Goal: Task Accomplishment & Management: Use online tool/utility

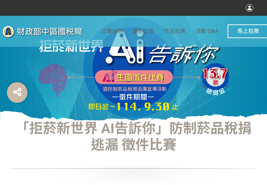
select select "vote"
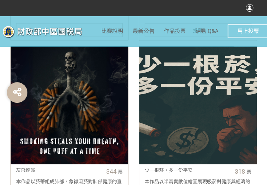
scroll to position [343, 0]
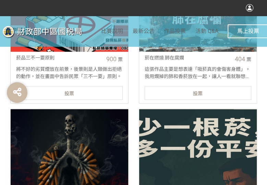
click at [103, 93] on div "投票" at bounding box center [69, 93] width 107 height 14
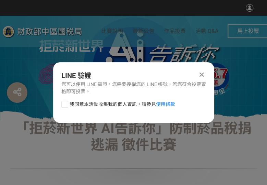
click at [62, 105] on div at bounding box center [64, 104] width 7 height 7
checkbox input "true"
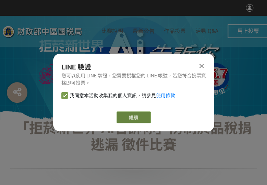
click at [138, 113] on button "繼續" at bounding box center [134, 117] width 34 height 12
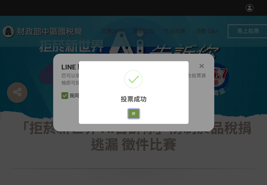
click at [132, 116] on button "好" at bounding box center [133, 114] width 11 height 10
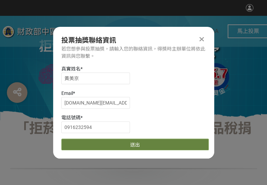
click at [107, 142] on button "送出" at bounding box center [135, 144] width 148 height 12
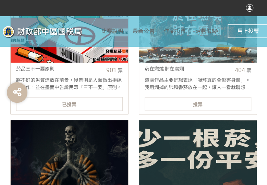
scroll to position [343, 0]
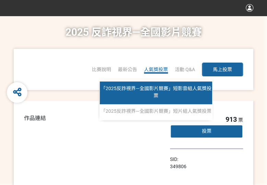
click at [165, 98] on link "「2025反詐視界—全國影片競賽」短影音組人氣獎投票" at bounding box center [156, 92] width 113 height 23
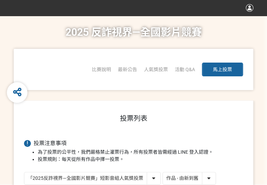
click at [206, 181] on select "作品 - 由新到舊 作品 - 由舊到新 票數 - 由多到少 票數 - 由少到多" at bounding box center [189, 178] width 53 height 12
select select "vote"
click at [163, 172] on select "作品 - 由新到舊 作品 - 由舊到新 票數 - 由多到少 票數 - 由少到多" at bounding box center [189, 178] width 53 height 12
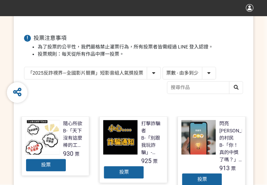
scroll to position [137, 0]
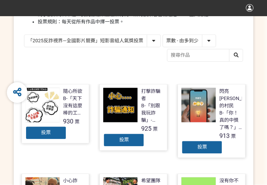
click at [118, 141] on div "投票" at bounding box center [123, 140] width 41 height 14
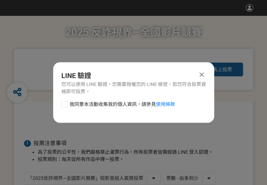
scroll to position [0, 0]
click at [65, 102] on div at bounding box center [64, 104] width 7 height 7
checkbox input "true"
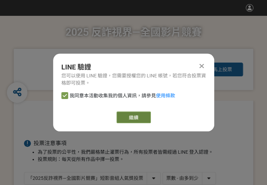
click at [144, 116] on button "繼續" at bounding box center [134, 117] width 34 height 12
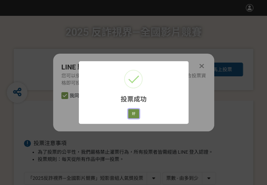
click at [132, 111] on button "好" at bounding box center [133, 114] width 11 height 10
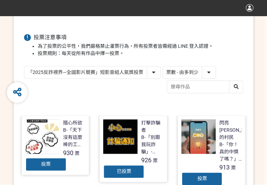
click at [140, 72] on select "「2025反詐視界—全國影片競賽」短影音組人氣獎投票 「2025反詐視界—全國影片競賽」短片組人氣獎投票" at bounding box center [92, 72] width 136 height 12
select select "13146"
click at [24, 66] on select "「2025反詐視界—全國影片競賽」短影音組人氣獎投票 「2025反詐視界—全國影片競賽」短片組人氣獎投票" at bounding box center [92, 72] width 136 height 12
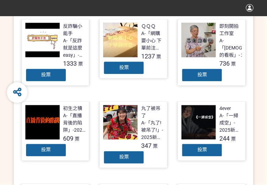
scroll to position [206, 0]
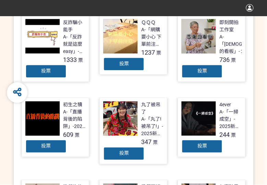
click at [120, 59] on div "投票" at bounding box center [123, 64] width 41 height 14
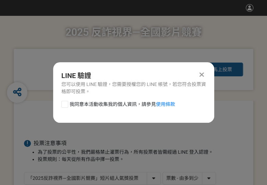
click at [62, 104] on div at bounding box center [64, 104] width 7 height 7
checkbox input "true"
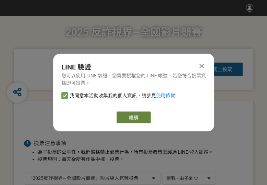
drag, startPoint x: 124, startPoint y: 121, endPoint x: 140, endPoint y: 116, distance: 16.5
click at [125, 121] on button "繼續" at bounding box center [134, 117] width 34 height 12
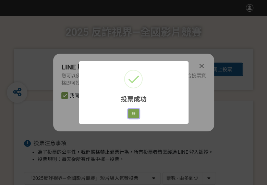
drag, startPoint x: 136, startPoint y: 114, endPoint x: 118, endPoint y: 121, distance: 19.6
click at [136, 114] on button "好" at bounding box center [133, 114] width 11 height 10
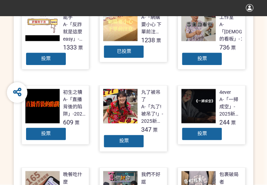
scroll to position [221, 0]
